Goal: Find specific page/section: Find specific page/section

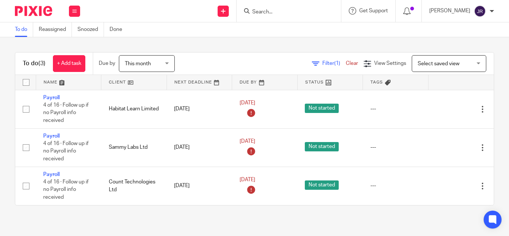
click at [268, 49] on div "To do (3) + Add task Due by This month This month [DATE] [DATE] This week Next …" at bounding box center [254, 128] width 509 height 183
click at [299, 20] on div at bounding box center [289, 11] width 104 height 22
click at [293, 12] on input "Search" at bounding box center [285, 12] width 67 height 7
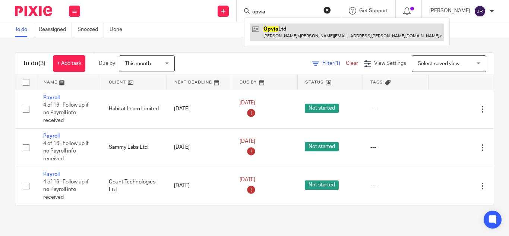
type input "opvia"
click at [327, 36] on link at bounding box center [347, 31] width 194 height 17
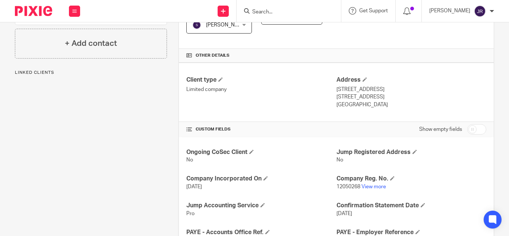
scroll to position [160, 0]
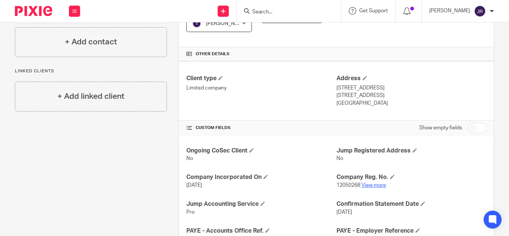
click at [378, 185] on link "View more" at bounding box center [374, 185] width 25 height 5
